Goal: Task Accomplishment & Management: Complete application form

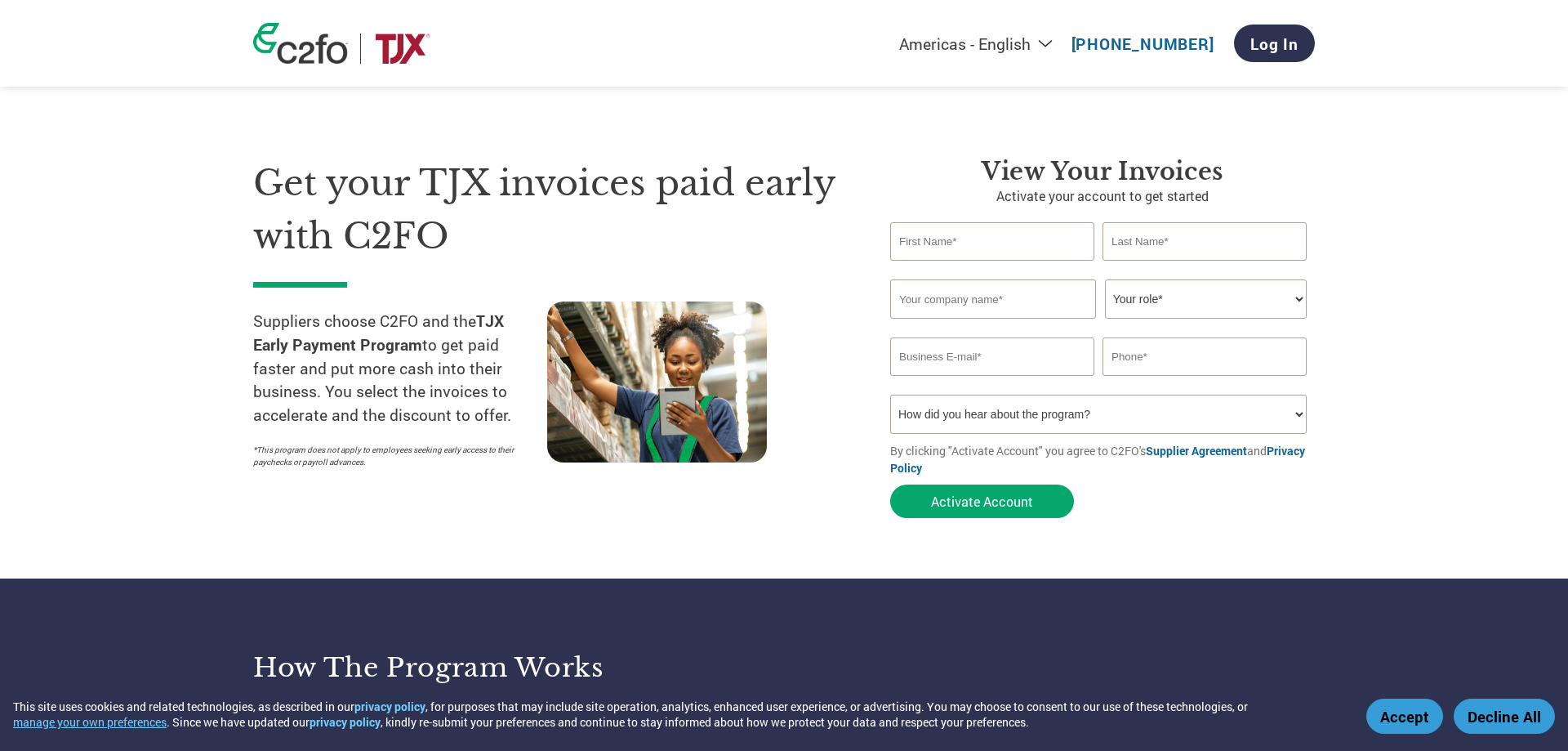
click at [974, 243] on input "text" at bounding box center [993, 241] width 205 height 38
type input "[PERSON_NAME]"
type input "Callisto Home"
click at [1105, 280] on select "Your role* CFO Controller Credit Manager Finance Director Treasurer CEO Preside…" at bounding box center [1205, 299] width 202 height 39
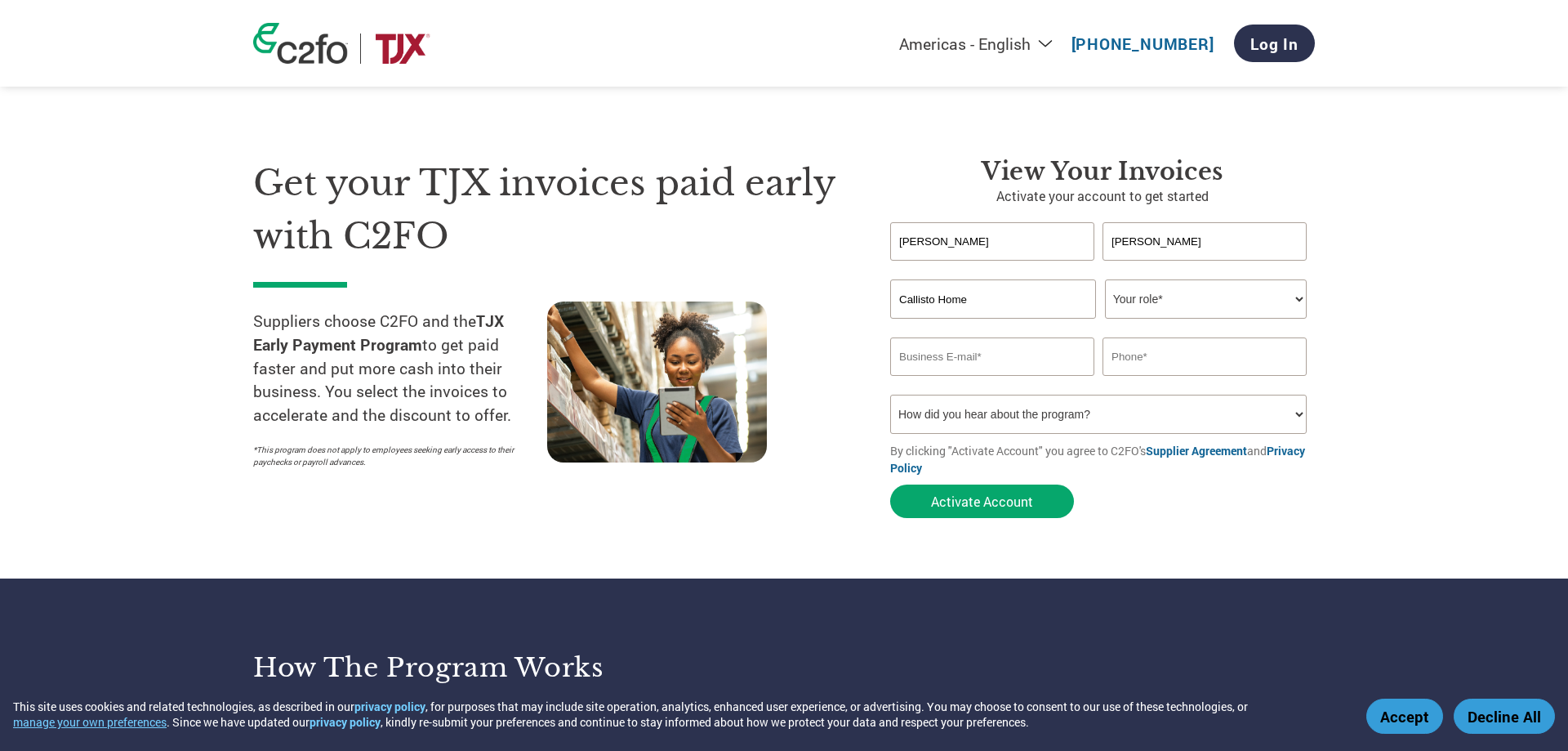
select select "OFFICE_MANAGER"
click option "Office Manager" at bounding box center [0, 0] width 0 height 0
click at [940, 369] on input "email" at bounding box center [993, 356] width 205 height 38
type input "[PERSON_NAME][EMAIL_ADDRESS][DOMAIN_NAME]"
type input "[PHONE_NUMBER]"
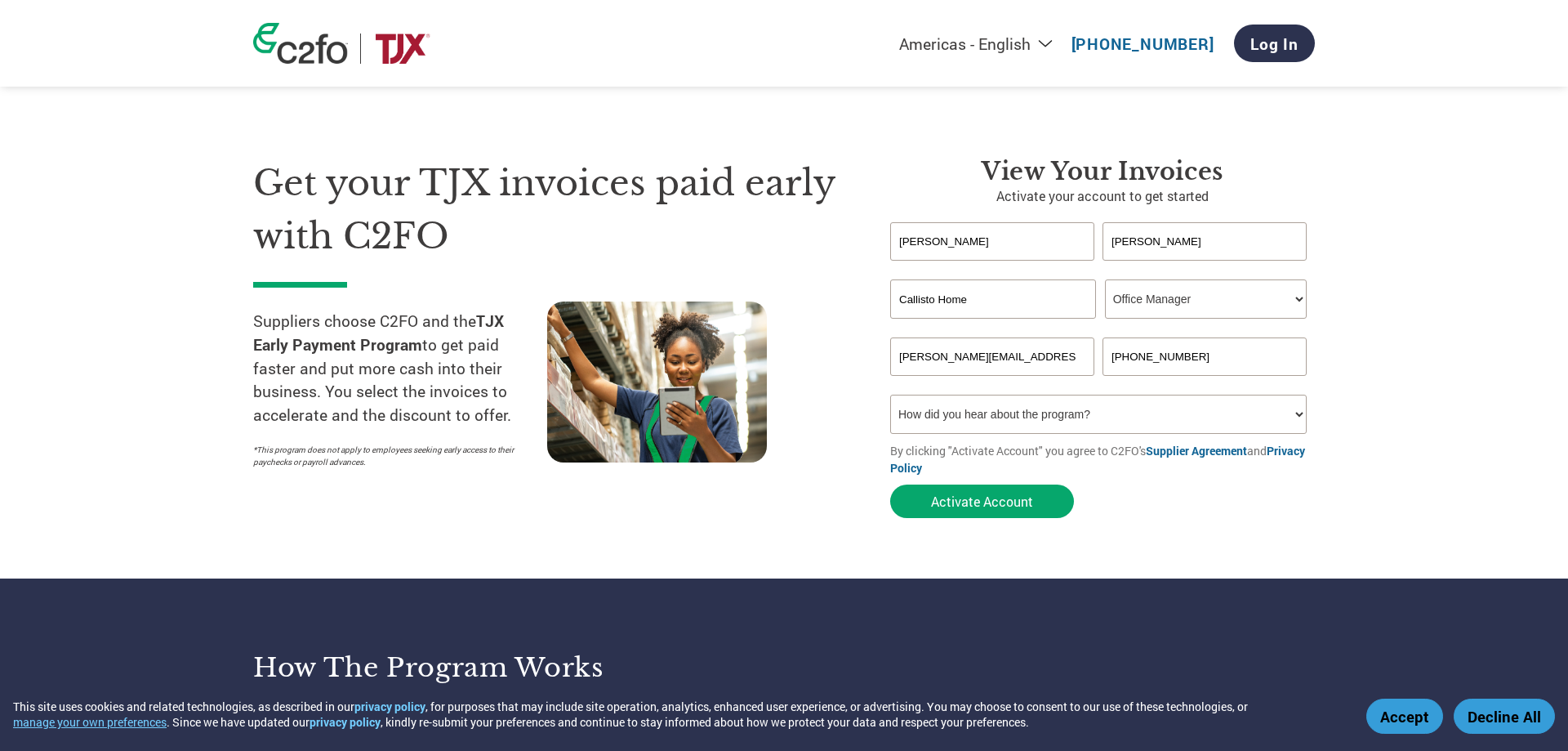
click at [1034, 441] on form "[PERSON_NAME] Invalid first name or first name is too long Invalid last name or…" at bounding box center [1103, 374] width 425 height 304
click at [890, 395] on select "How did you hear about the program? Received a letter Email Social Media Online…" at bounding box center [1098, 414] width 416 height 39
select select "Other"
click option "Other" at bounding box center [0, 0] width 0 height 0
click at [972, 506] on button "Activate Account" at bounding box center [982, 501] width 184 height 33
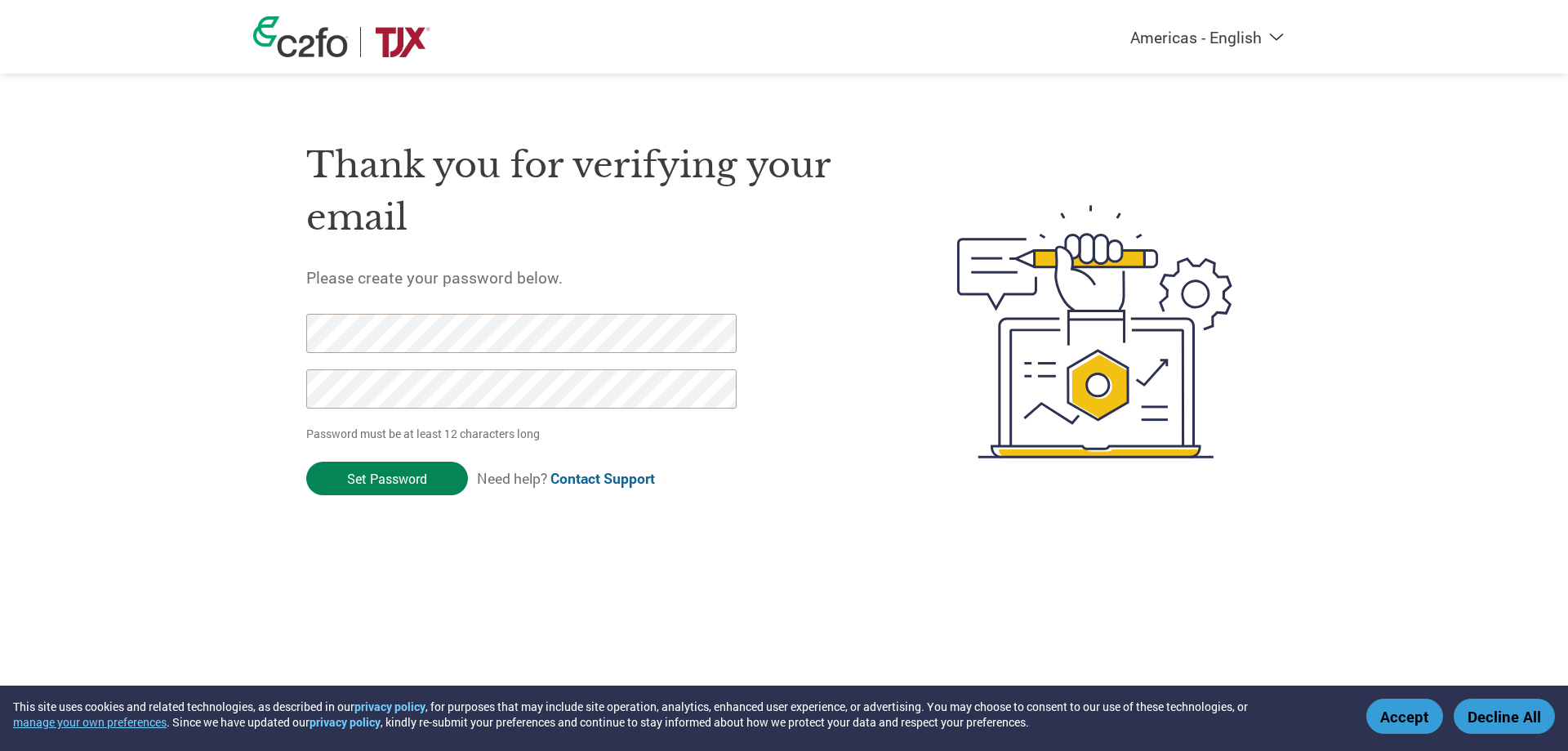
click at [392, 477] on input "Set Password" at bounding box center [387, 478] width 161 height 33
